Goal: Task Accomplishment & Management: Use online tool/utility

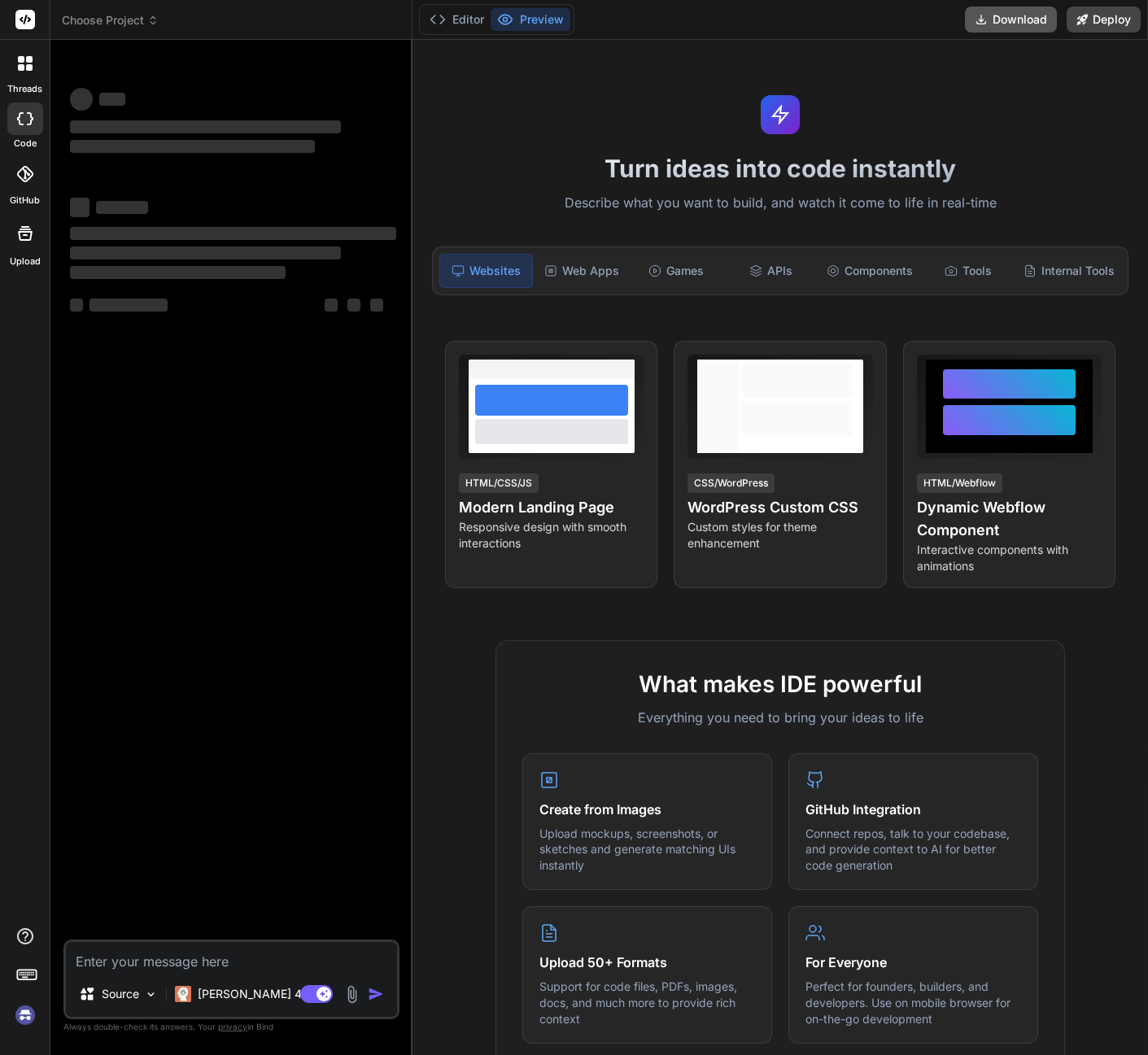
click at [1033, 15] on button "Download" at bounding box center [1011, 19] width 92 height 26
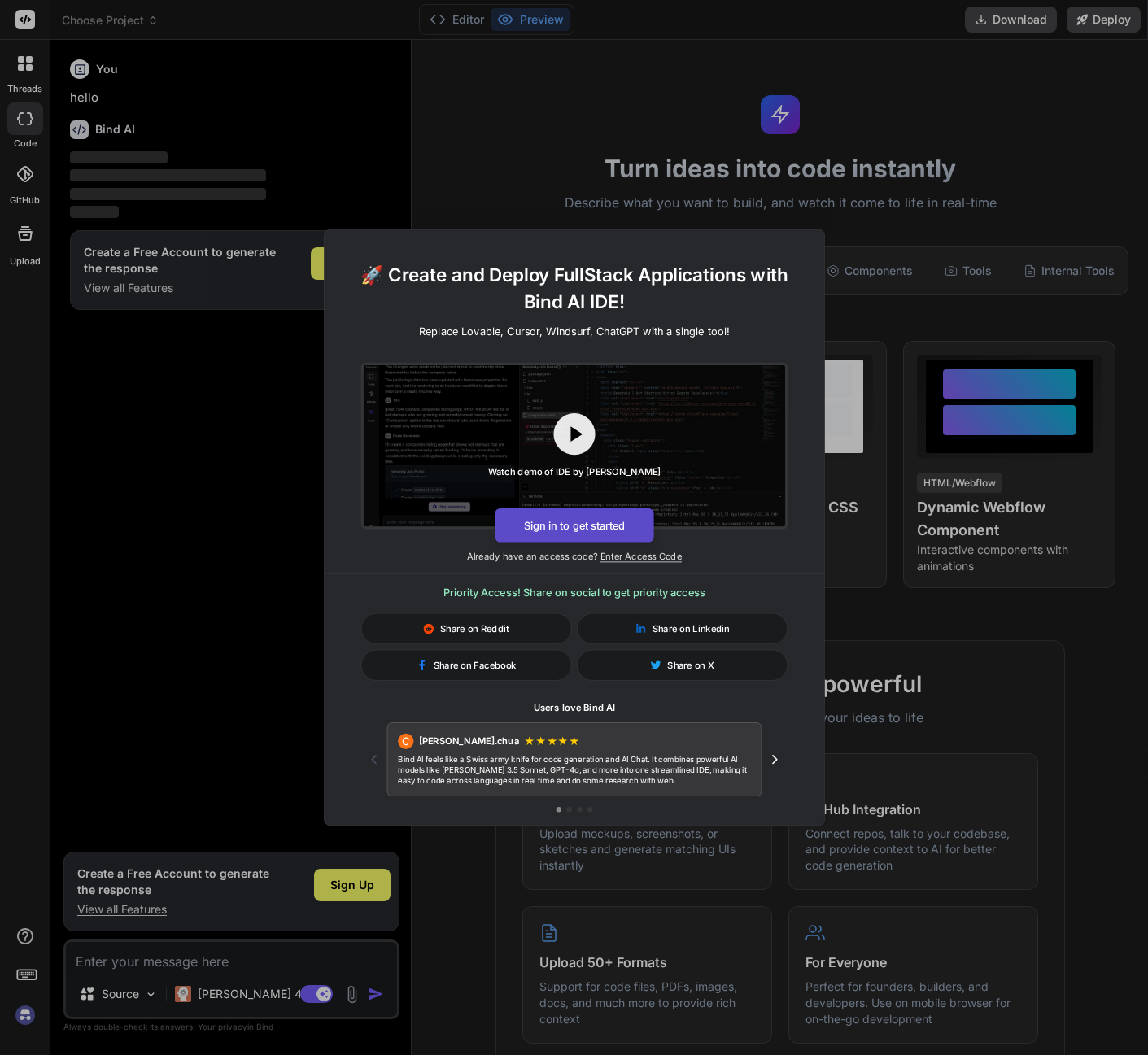
type textarea "x"
click at [579, 529] on button "Sign in to get started" at bounding box center [573, 526] width 158 height 35
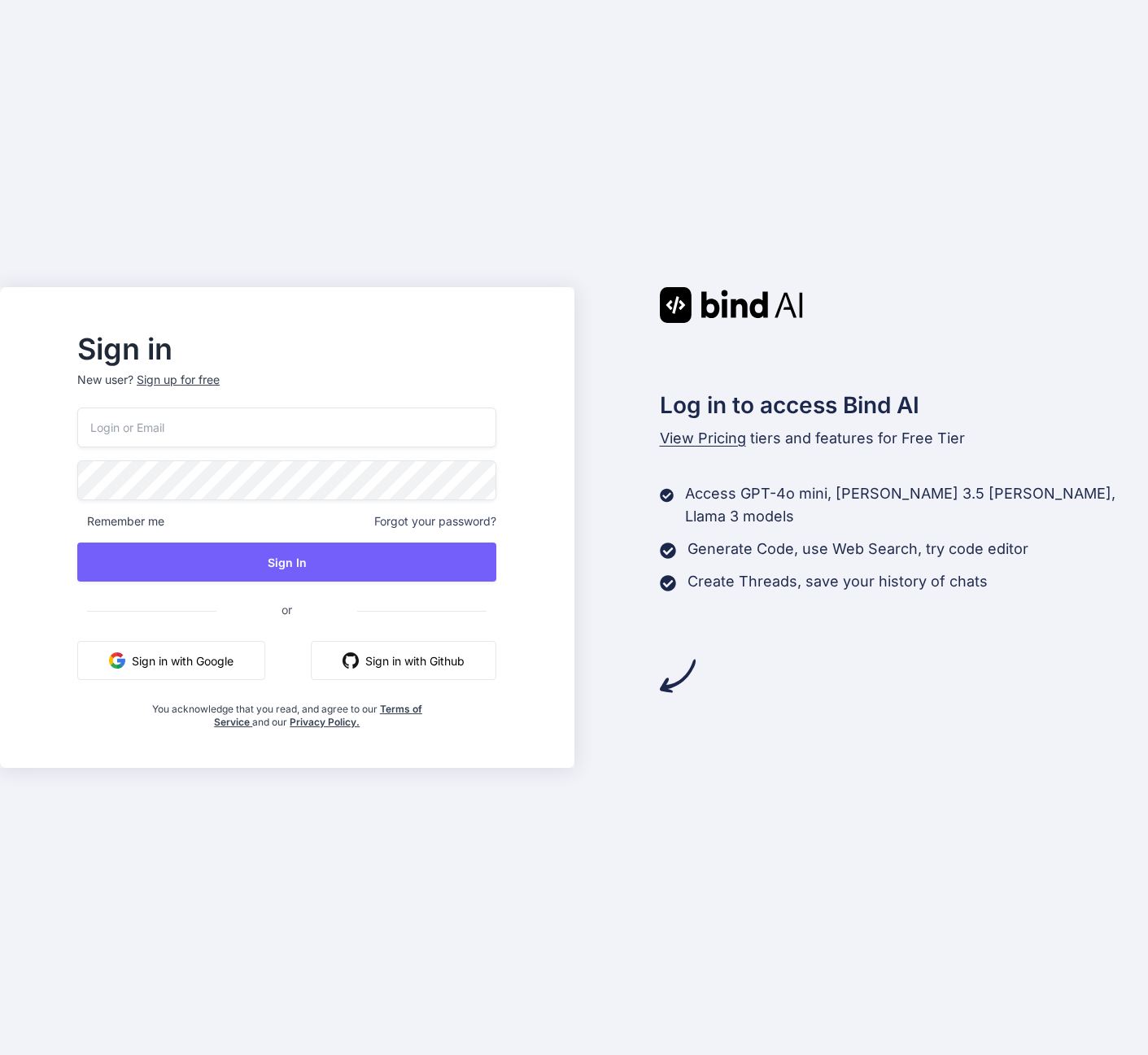
click at [167, 661] on button "Sign in with Google" at bounding box center [171, 660] width 188 height 39
